Goal: Task Accomplishment & Management: Use online tool/utility

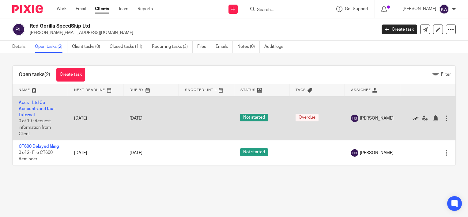
click at [412, 118] on icon at bounding box center [415, 118] width 6 height 6
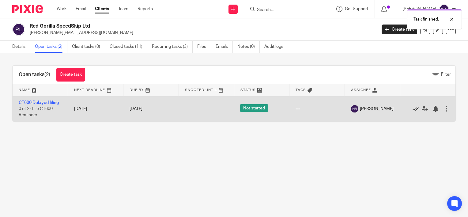
click at [412, 107] on icon at bounding box center [415, 109] width 6 height 6
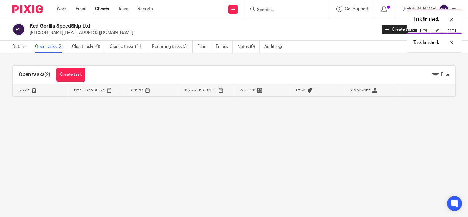
click at [62, 7] on link "Work" at bounding box center [62, 9] width 10 height 6
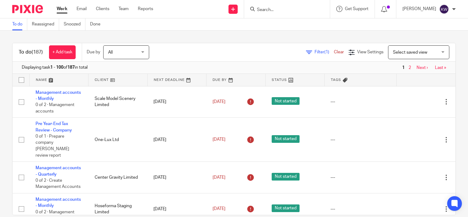
click at [272, 11] on input "Search" at bounding box center [283, 10] width 55 height 6
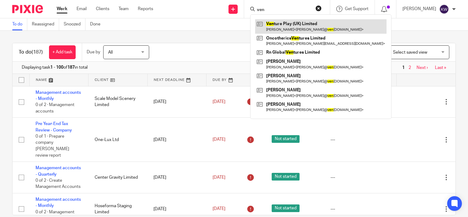
type input "ven"
click at [283, 20] on link at bounding box center [320, 26] width 131 height 14
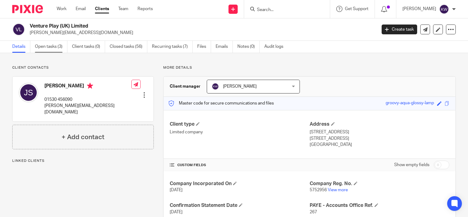
click at [56, 44] on link "Open tasks (3)" at bounding box center [51, 47] width 32 height 12
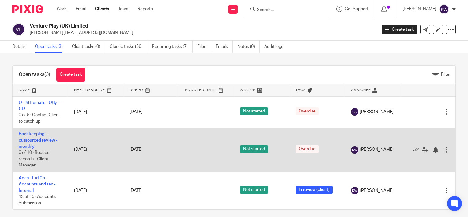
scroll to position [5, 0]
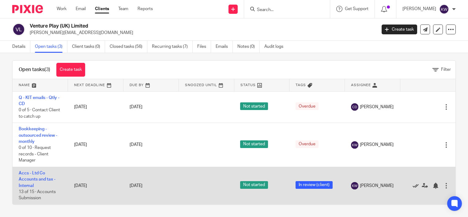
click at [412, 185] on icon at bounding box center [415, 185] width 6 height 6
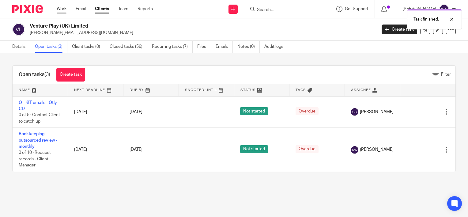
click at [62, 7] on link "Work" at bounding box center [62, 9] width 10 height 6
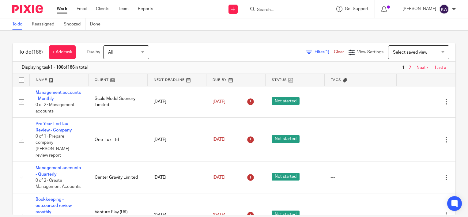
click at [275, 10] on input "Search" at bounding box center [283, 10] width 55 height 6
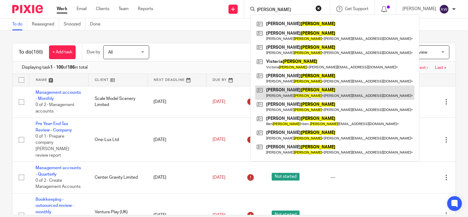
type input "smith"
click at [280, 90] on link at bounding box center [334, 92] width 159 height 14
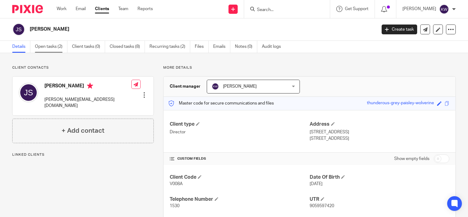
click at [50, 45] on link "Open tasks (2)" at bounding box center [51, 47] width 32 height 12
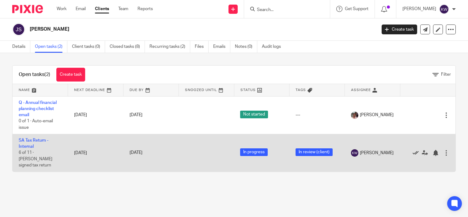
click at [412, 150] on icon at bounding box center [415, 153] width 6 height 6
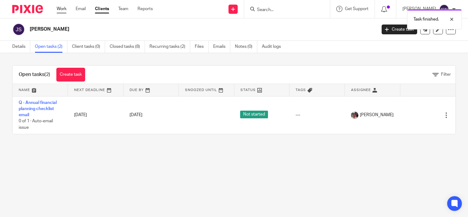
click at [63, 10] on link "Work" at bounding box center [62, 9] width 10 height 6
